Goal: Task Accomplishment & Management: Use online tool/utility

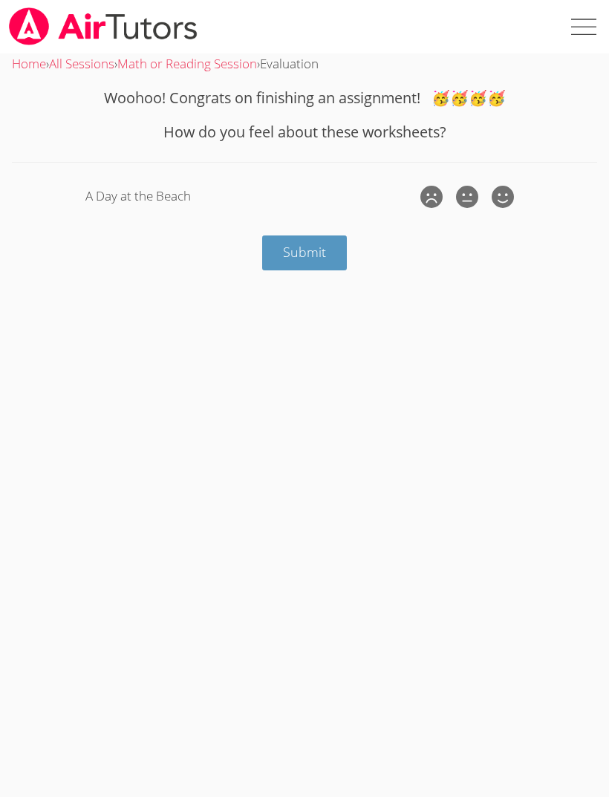
click at [313, 257] on span "Submit" at bounding box center [304, 252] width 43 height 18
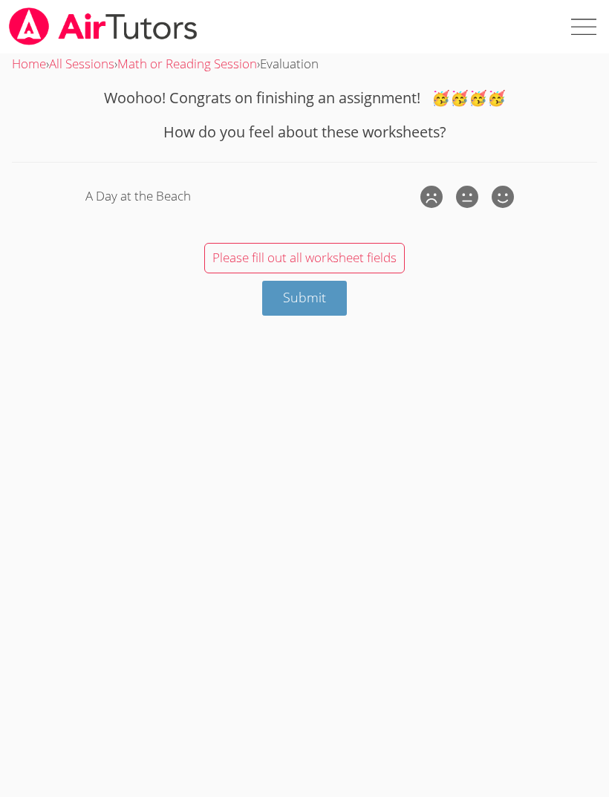
click at [316, 296] on span "Submit" at bounding box center [304, 297] width 43 height 18
click at [505, 195] on icon at bounding box center [503, 197] width 22 height 22
click at [0, 0] on input "radio" at bounding box center [0, 0] width 0 height 0
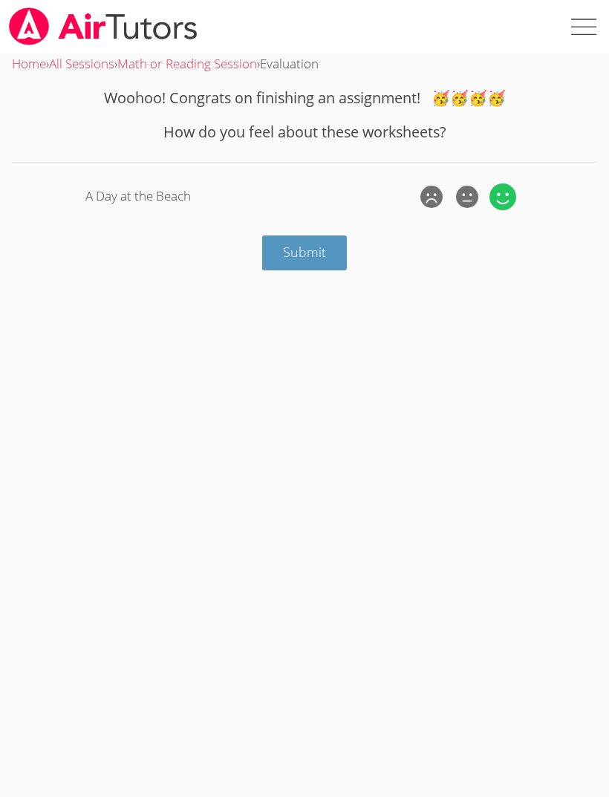
click at [318, 256] on span "Submit" at bounding box center [304, 252] width 43 height 18
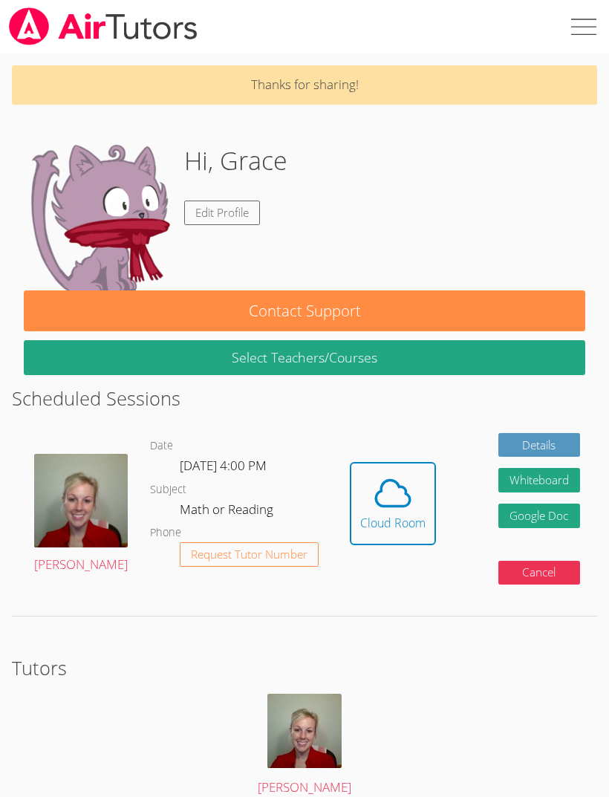
click at [383, 495] on icon at bounding box center [393, 493] width 42 height 42
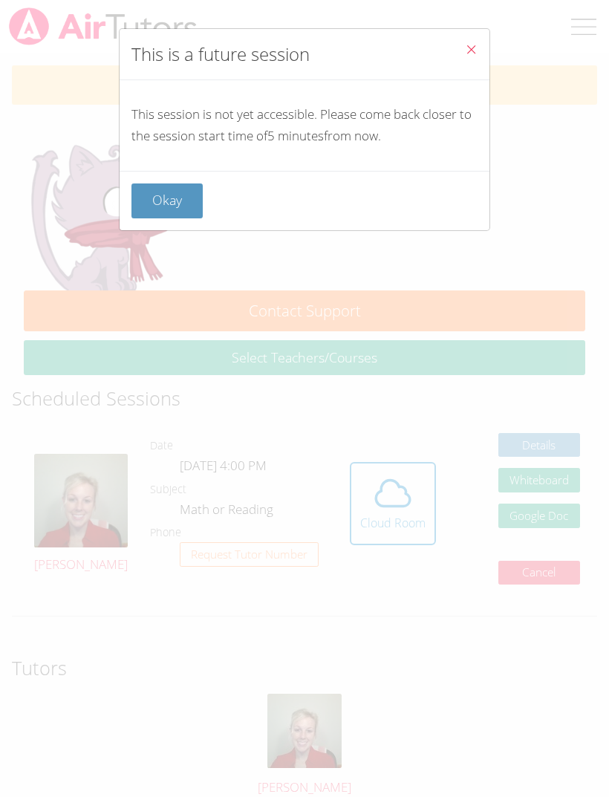
click at [471, 51] on icon "Close" at bounding box center [471, 49] width 13 height 13
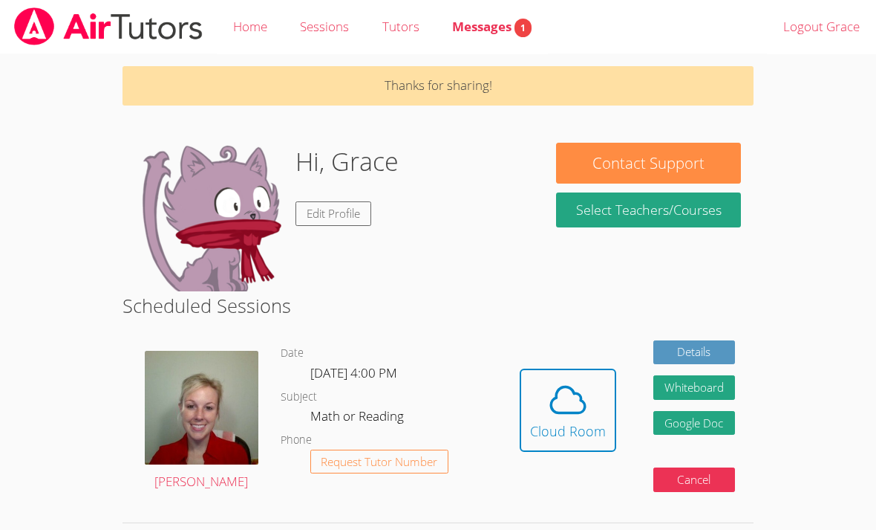
click at [575, 406] on icon at bounding box center [568, 400] width 42 height 42
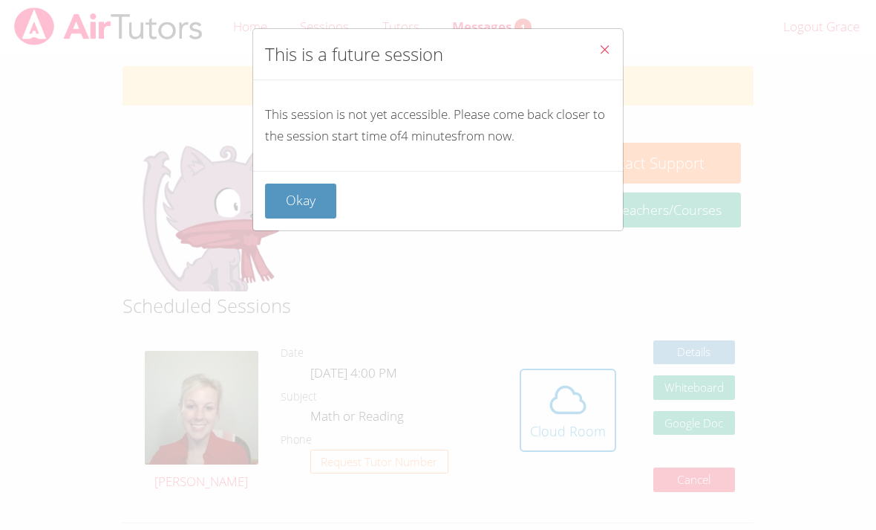
click at [307, 194] on button "Okay" at bounding box center [300, 200] width 71 height 35
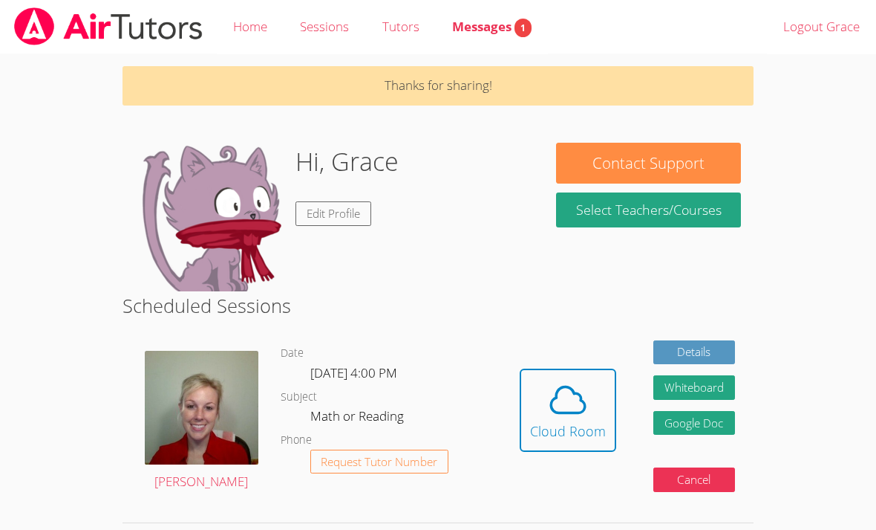
click at [168, 33] on img at bounding box center [109, 26] width 192 height 38
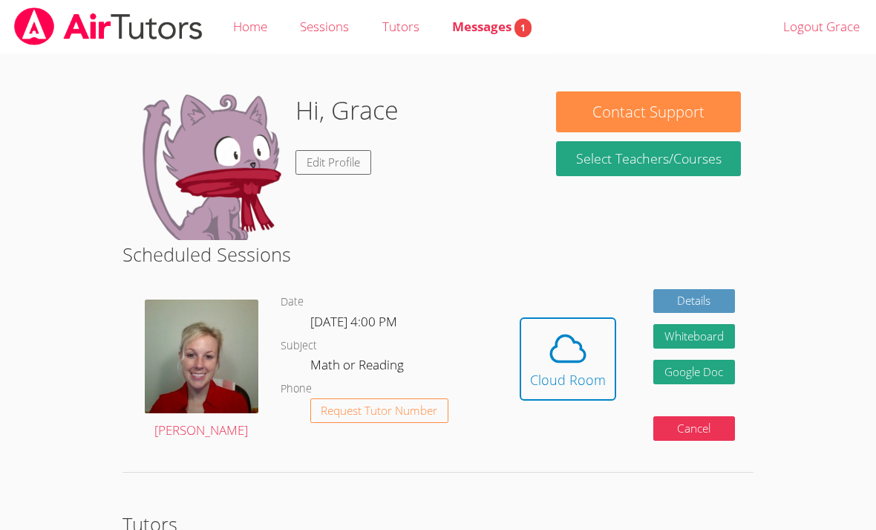
click at [579, 351] on icon at bounding box center [568, 349] width 42 height 42
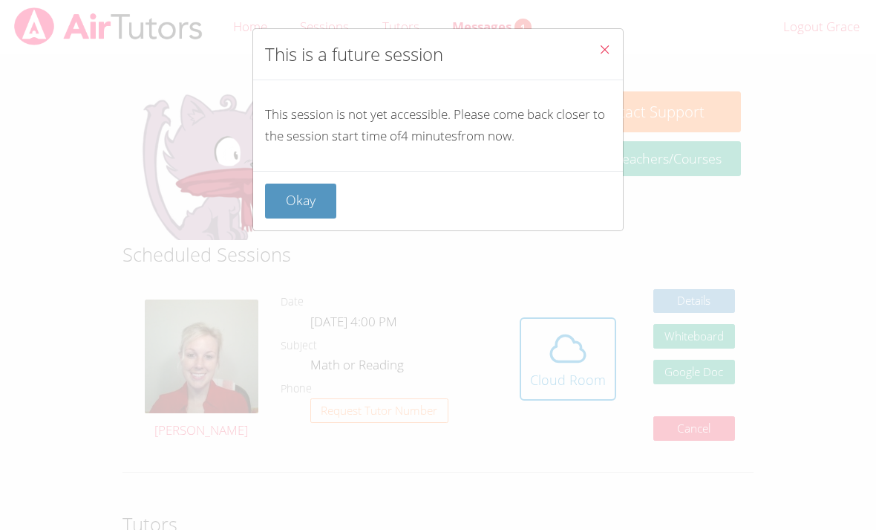
click at [313, 211] on button "Okay" at bounding box center [300, 200] width 71 height 35
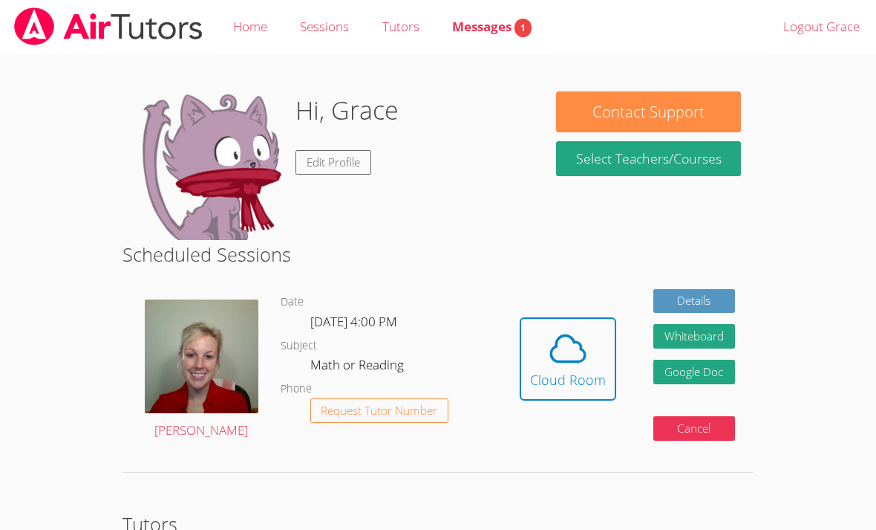
click at [62, 36] on img at bounding box center [109, 26] width 192 height 38
click at [567, 357] on icon at bounding box center [568, 349] width 42 height 42
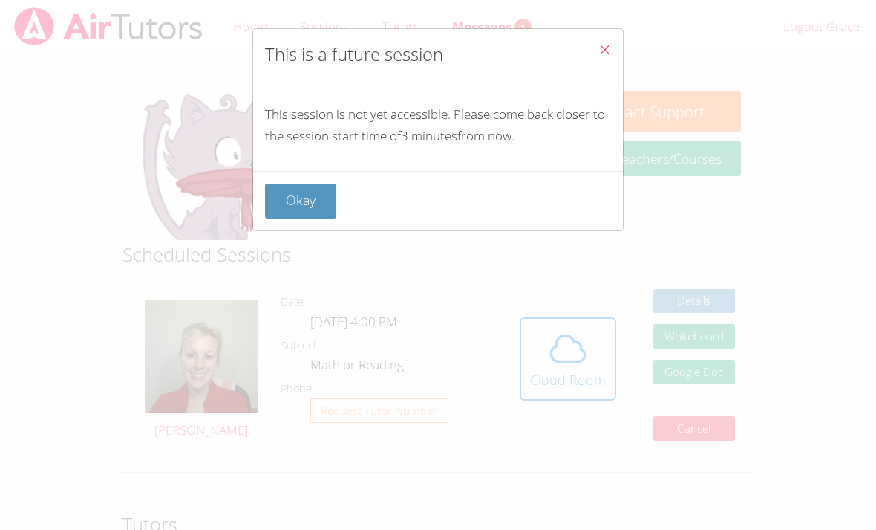
click at [311, 204] on button "Okay" at bounding box center [300, 200] width 71 height 35
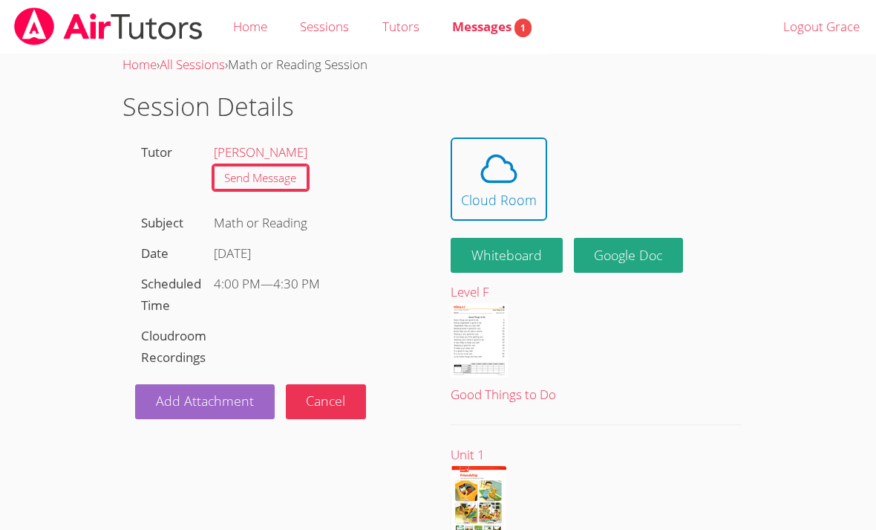
click at [489, 179] on icon at bounding box center [499, 168] width 34 height 26
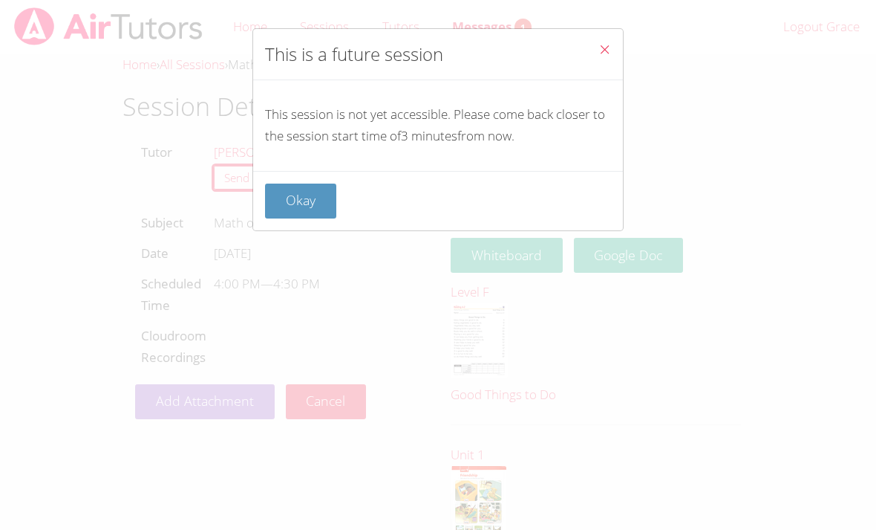
click at [305, 194] on button "Okay" at bounding box center [300, 200] width 71 height 35
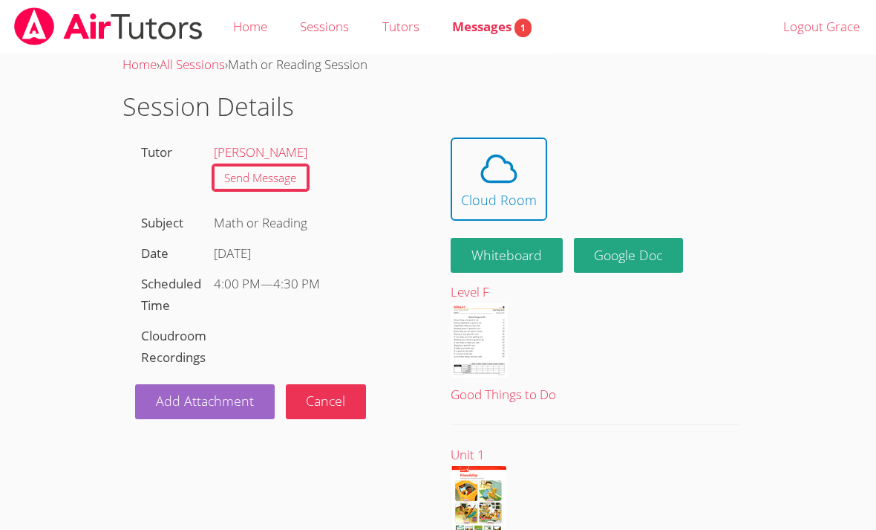
click at [521, 250] on button "Whiteboard" at bounding box center [507, 255] width 112 height 35
click at [503, 27] on span "Messages 1" at bounding box center [491, 26] width 79 height 17
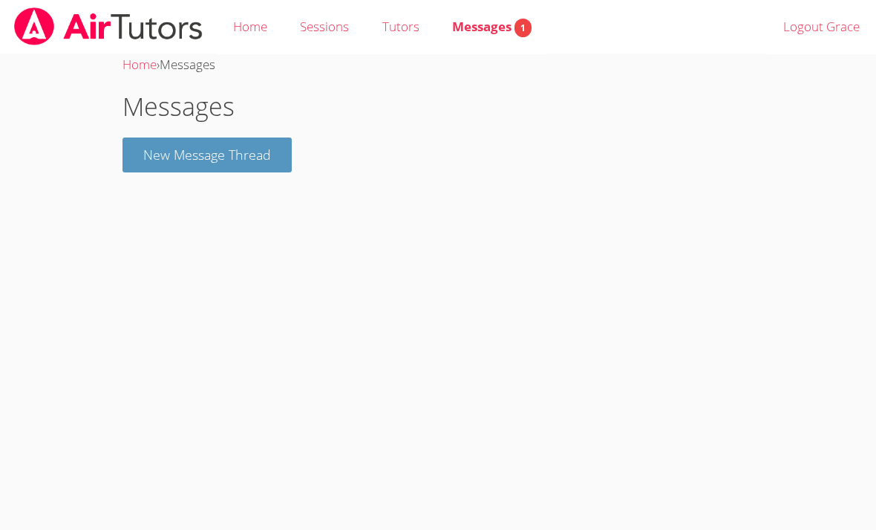
click at [266, 24] on link "Home" at bounding box center [250, 27] width 67 height 54
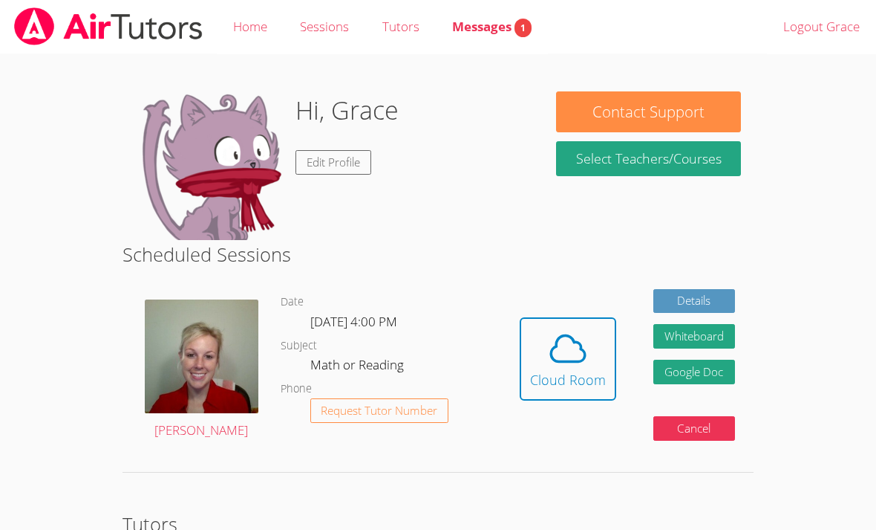
click at [570, 354] on icon at bounding box center [568, 349] width 42 height 42
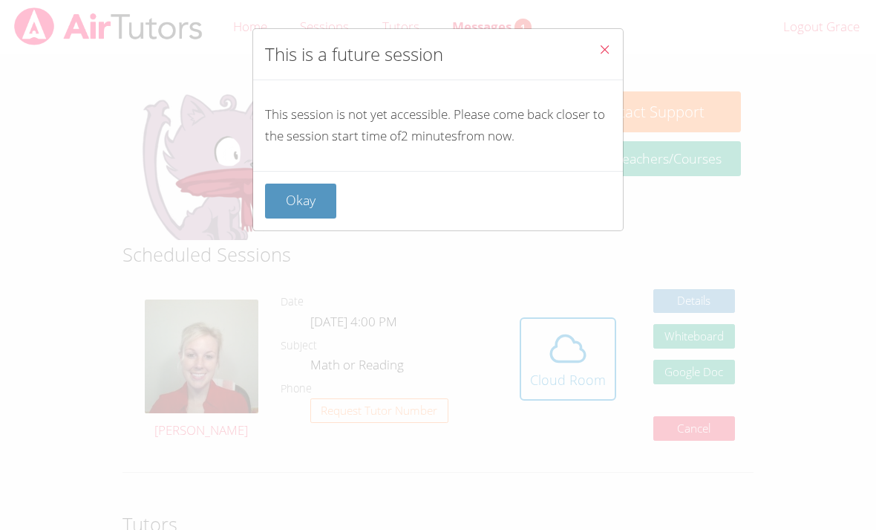
click at [315, 205] on button "Okay" at bounding box center [300, 200] width 71 height 35
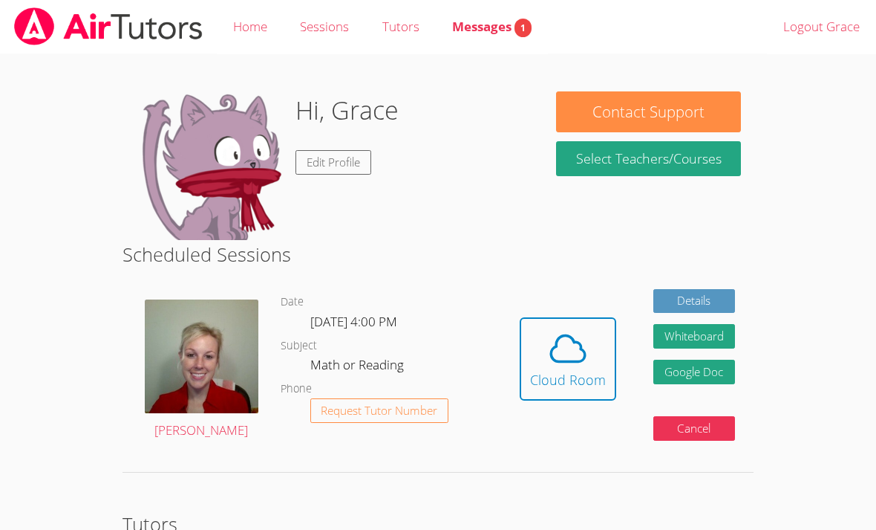
click at [328, 25] on link "Sessions" at bounding box center [325, 27] width 82 height 54
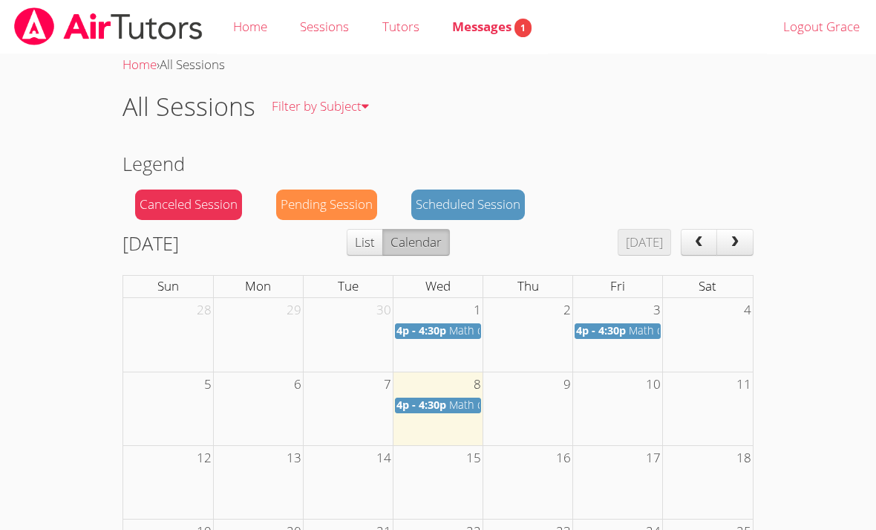
click at [258, 25] on link "Home" at bounding box center [250, 27] width 67 height 54
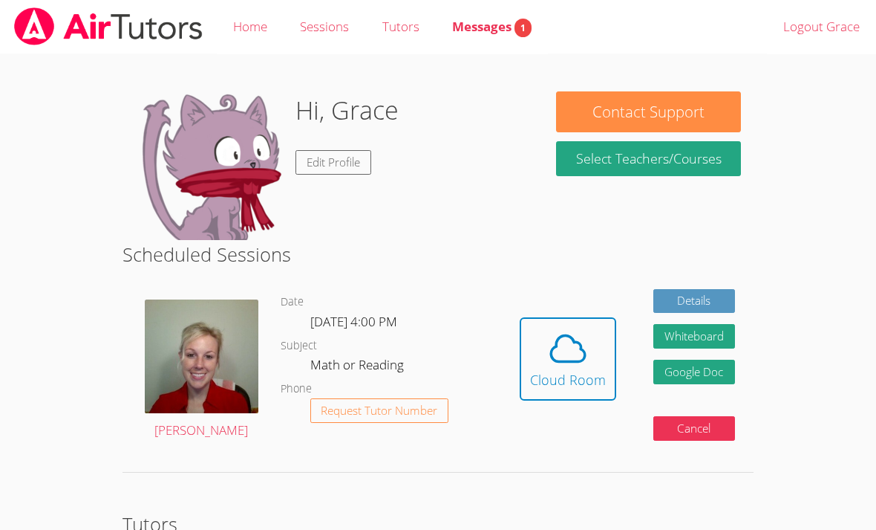
click at [577, 354] on icon at bounding box center [568, 349] width 42 height 42
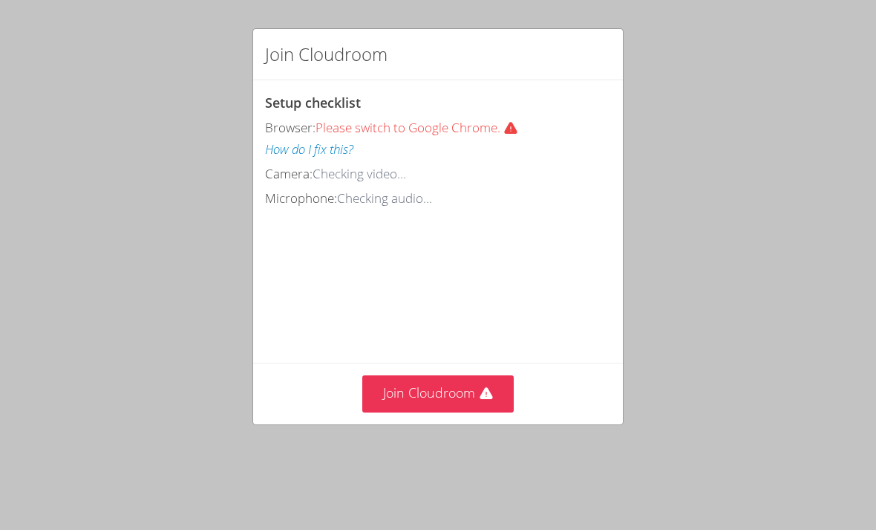
click at [424, 396] on button "Join Cloudroom" at bounding box center [438, 393] width 152 height 36
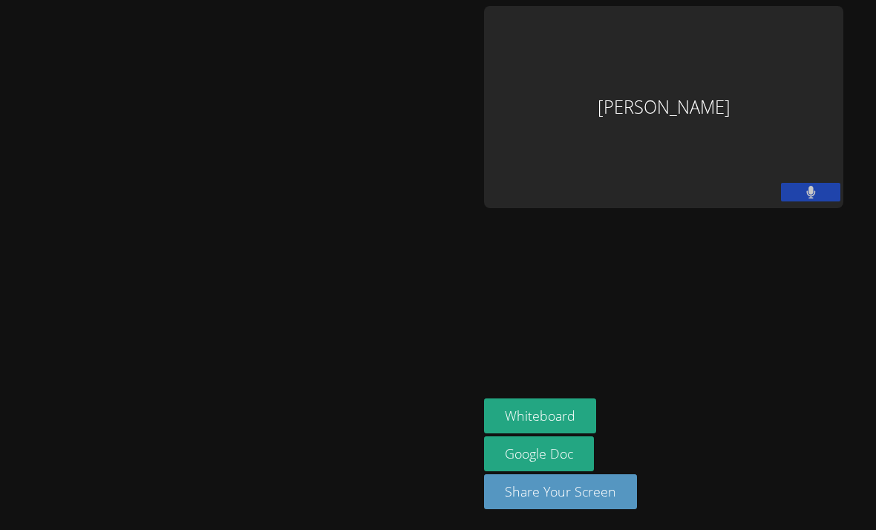
click at [802, 195] on button at bounding box center [810, 192] width 59 height 19
click at [804, 189] on icon at bounding box center [812, 192] width 16 height 13
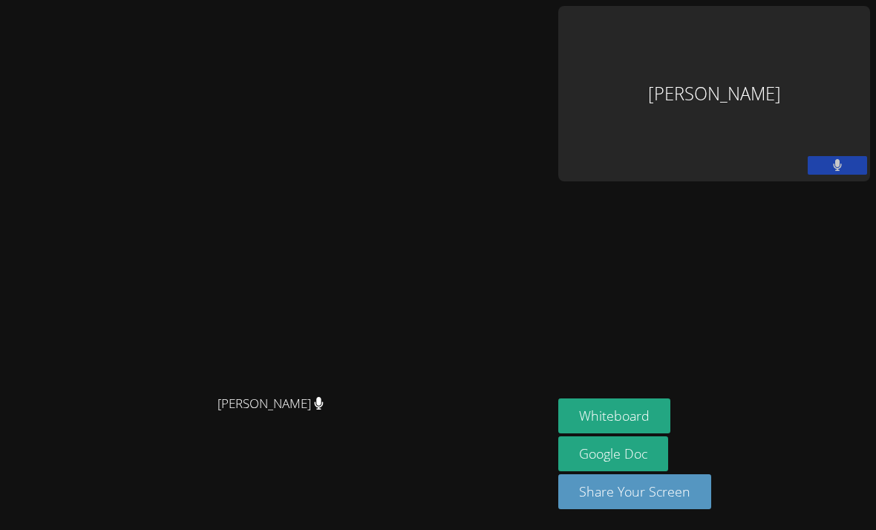
click at [680, 59] on div "Grace Campagna" at bounding box center [715, 93] width 312 height 175
click at [658, 48] on div "Grace Campagna" at bounding box center [715, 93] width 312 height 175
click at [625, 433] on button "Whiteboard" at bounding box center [615, 415] width 112 height 35
